Goal: Register for event/course

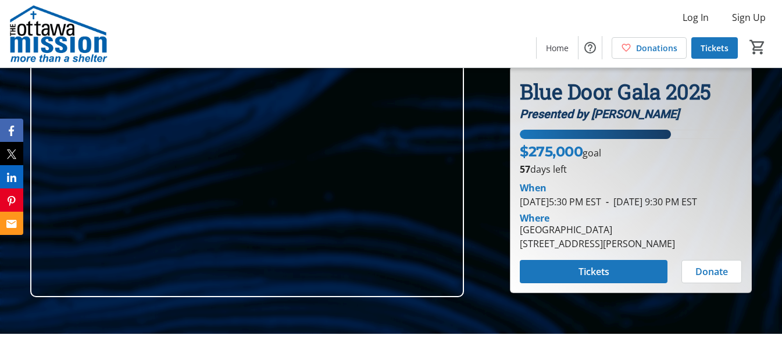
scroll to position [77, 0]
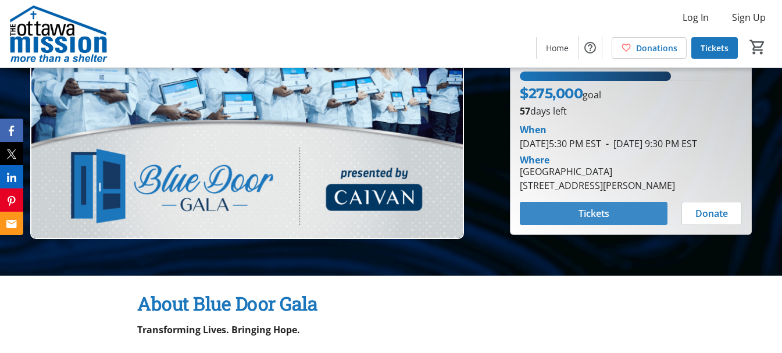
click at [585, 220] on span "Tickets" at bounding box center [594, 213] width 31 height 14
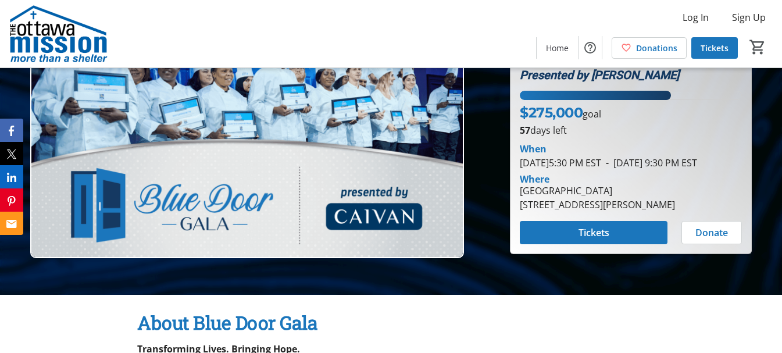
scroll to position [19, 0]
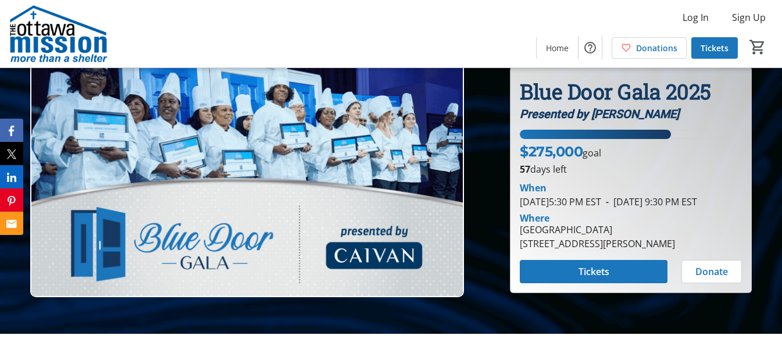
drag, startPoint x: 526, startPoint y: 242, endPoint x: 689, endPoint y: 248, distance: 162.9
click at [682, 248] on div "[GEOGRAPHIC_DATA] [STREET_ADDRESS][PERSON_NAME]" at bounding box center [597, 237] width 169 height 28
click at [658, 223] on div "Where" at bounding box center [631, 217] width 236 height 9
drag, startPoint x: 523, startPoint y: 240, endPoint x: 691, endPoint y: 248, distance: 168.8
click at [682, 250] on div "[GEOGRAPHIC_DATA] [STREET_ADDRESS][PERSON_NAME]" at bounding box center [597, 237] width 169 height 28
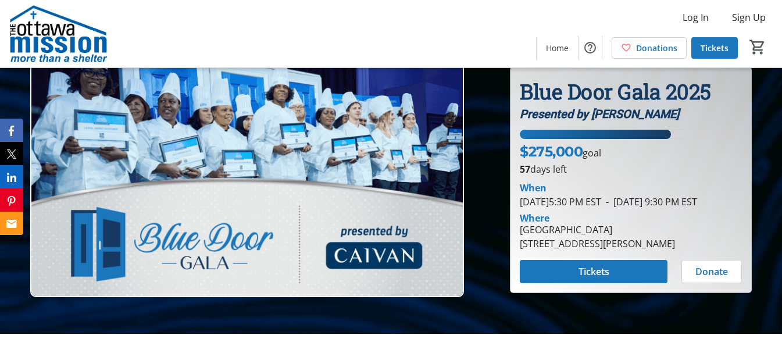
copy div "nfinity Convention Centre [STREET_ADDRESS][PERSON_NAME]"
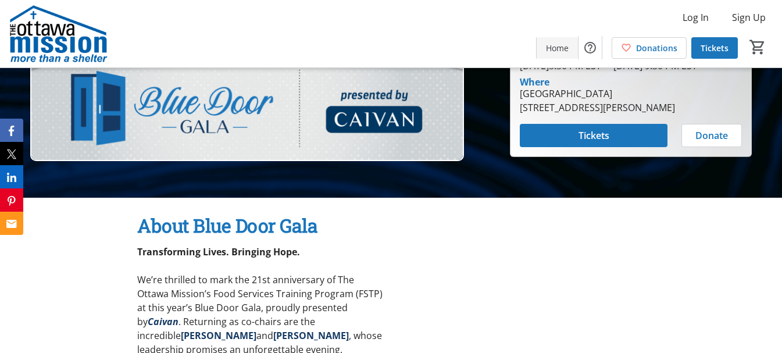
scroll to position [77, 0]
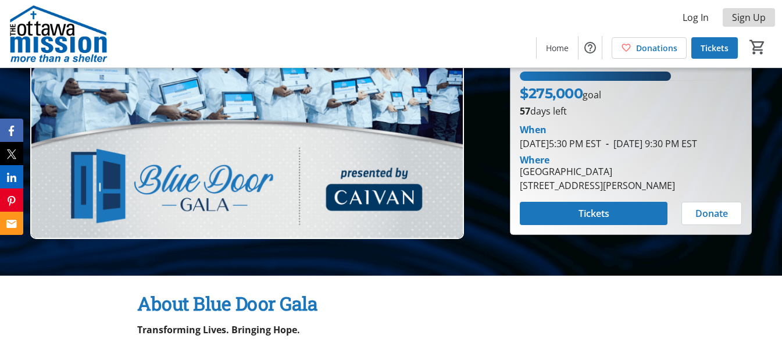
click at [765, 21] on span "Sign Up" at bounding box center [749, 17] width 34 height 14
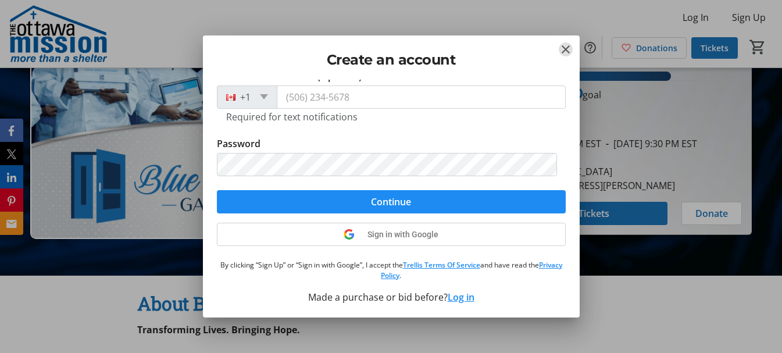
scroll to position [0, 0]
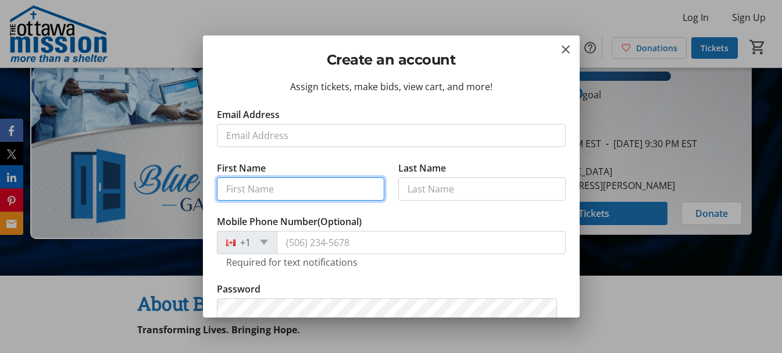
click at [319, 194] on input "First Name" at bounding box center [300, 188] width 167 height 23
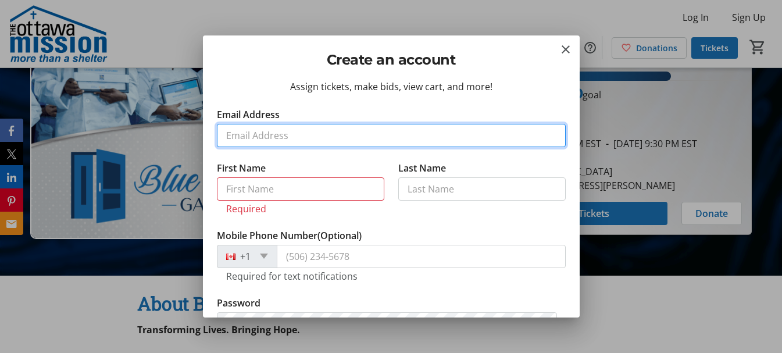
click at [402, 130] on input "Email Address" at bounding box center [391, 135] width 349 height 23
type input "[EMAIL_ADDRESS][DOMAIN_NAME]"
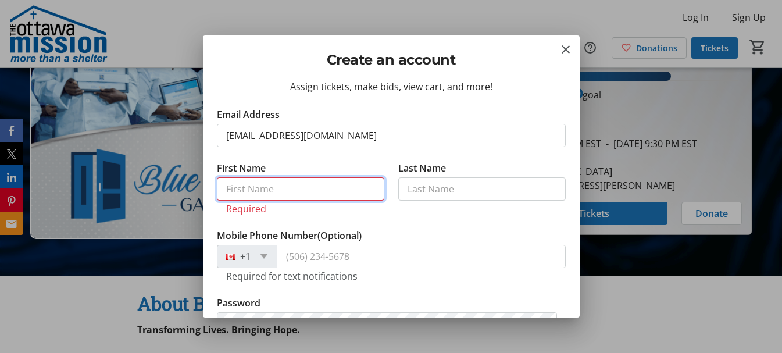
drag, startPoint x: 286, startPoint y: 187, endPoint x: 287, endPoint y: 169, distance: 17.5
click at [286, 185] on input "First Name" at bounding box center [300, 188] width 167 height 23
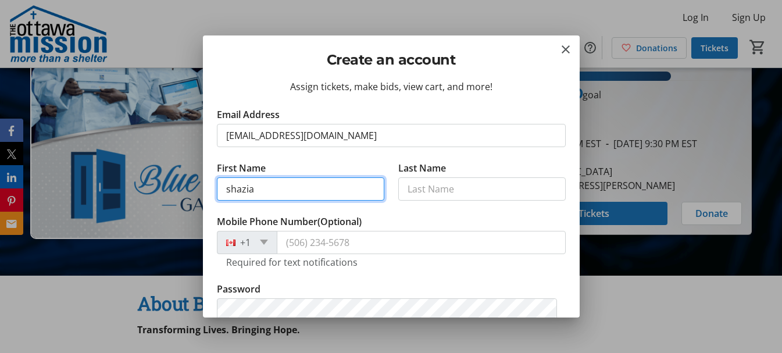
type input "shazia"
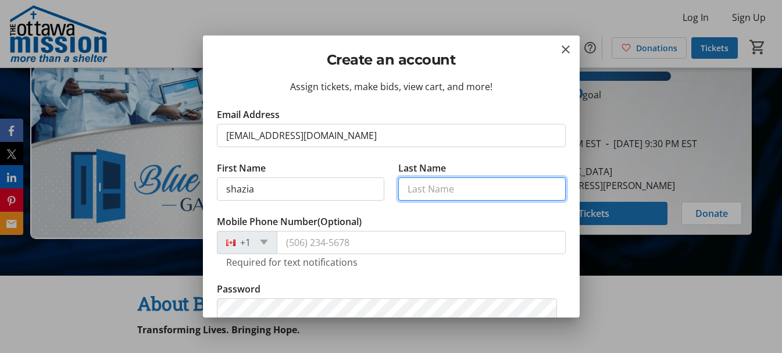
drag, startPoint x: 476, startPoint y: 195, endPoint x: 470, endPoint y: 172, distance: 23.4
click at [475, 194] on input "Last Name" at bounding box center [481, 188] width 167 height 23
type input "[PERSON_NAME]"
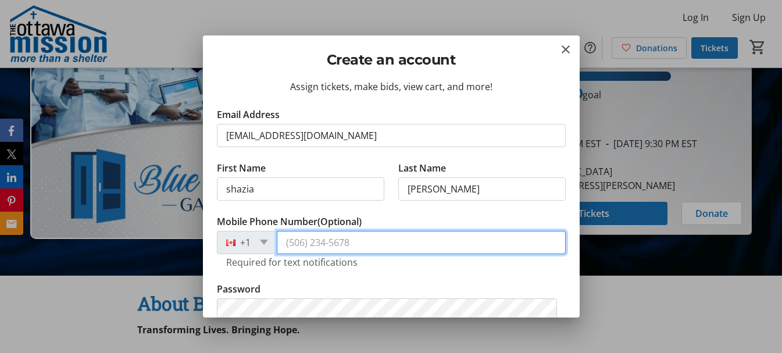
click at [298, 235] on input "Mobile Phone Number (Optional)" at bounding box center [421, 242] width 289 height 23
click at [309, 236] on input "Mobile Phone Number (Optional)" at bounding box center [421, 242] width 289 height 23
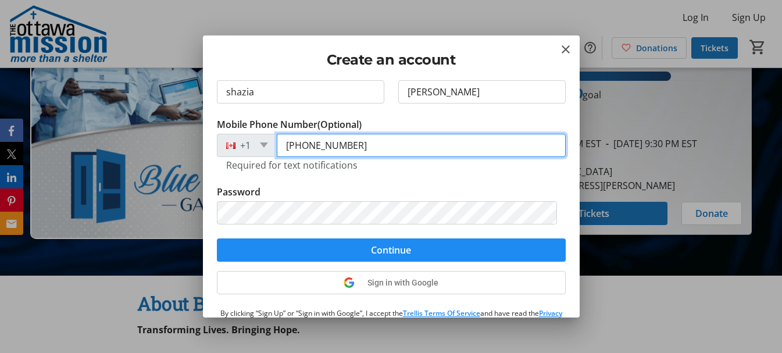
scroll to position [145, 0]
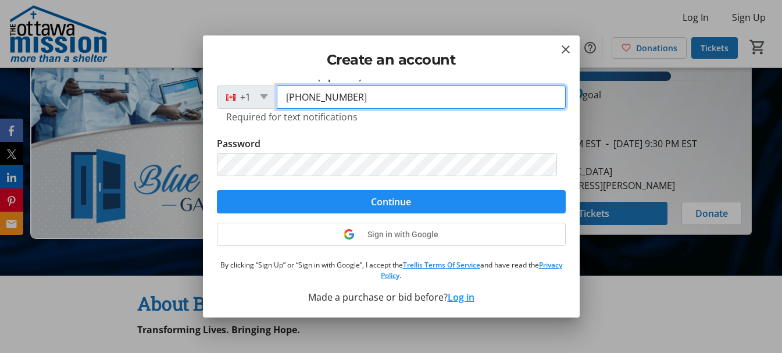
type input "[PHONE_NUMBER]"
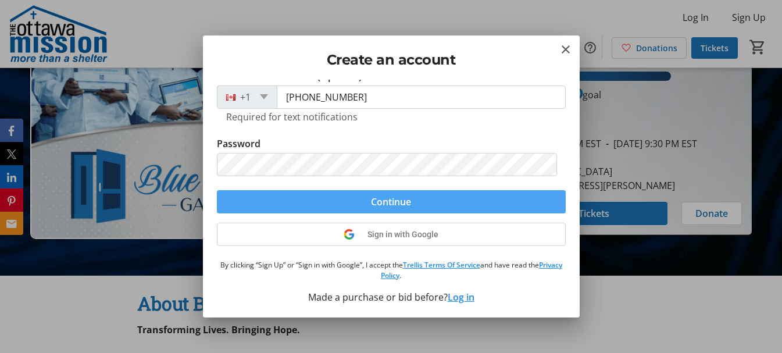
click at [392, 200] on span "Continue" at bounding box center [391, 202] width 40 height 14
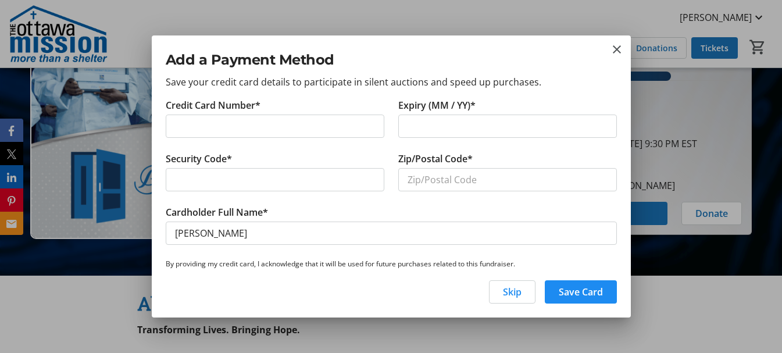
click at [509, 297] on span "Skip" at bounding box center [512, 292] width 19 height 14
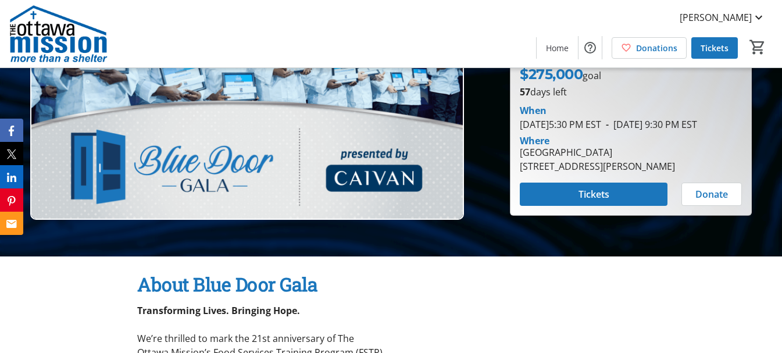
scroll to position [77, 0]
